Goal: Find specific page/section: Find specific page/section

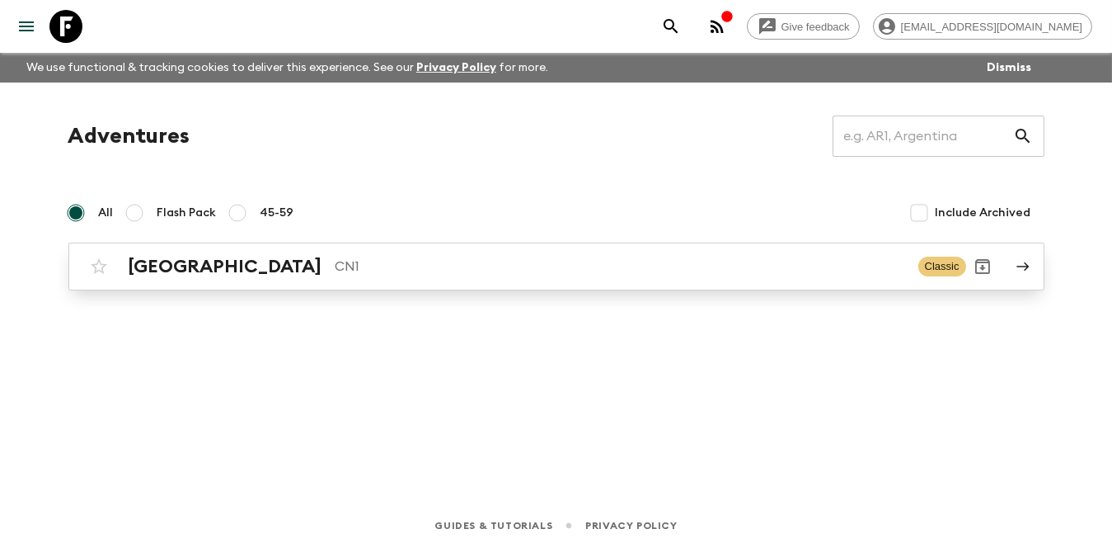
click at [874, 261] on p "CN1" at bounding box center [621, 266] width 570 height 20
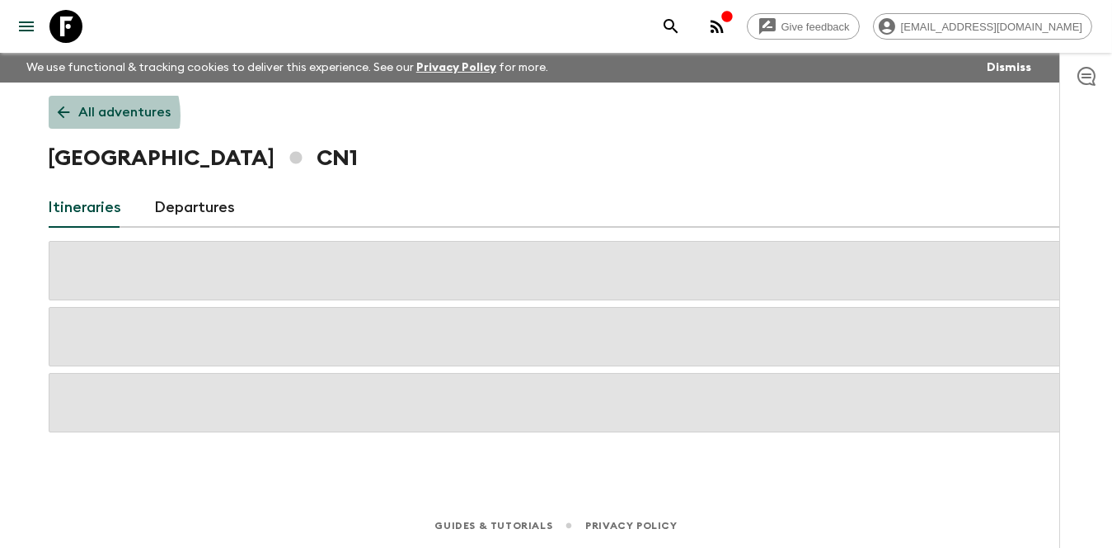
click at [92, 115] on p "All adventures" at bounding box center [125, 112] width 92 height 20
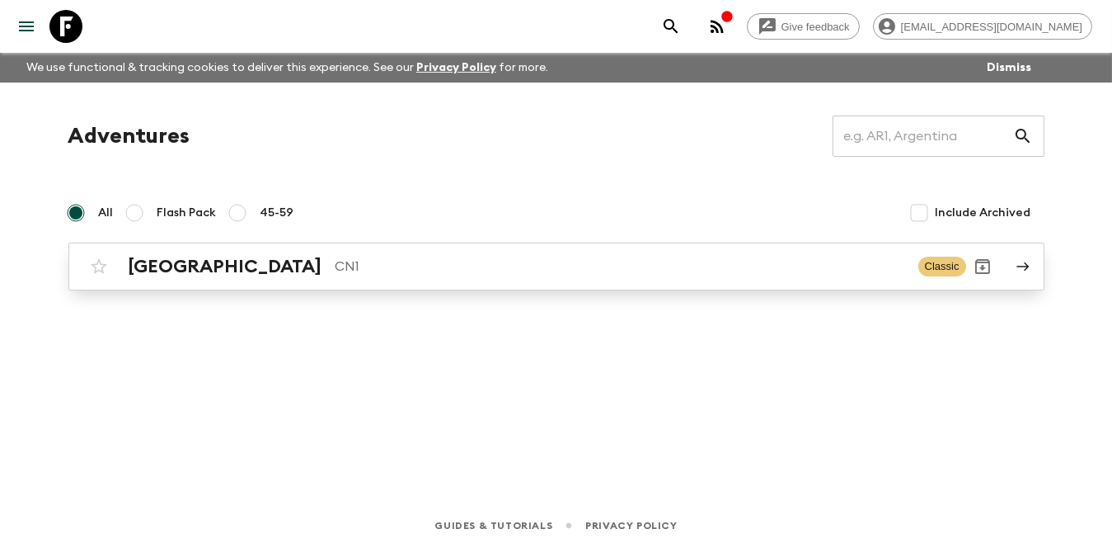
click at [454, 265] on p "CN1" at bounding box center [621, 266] width 570 height 20
